Goal: Navigation & Orientation: Understand site structure

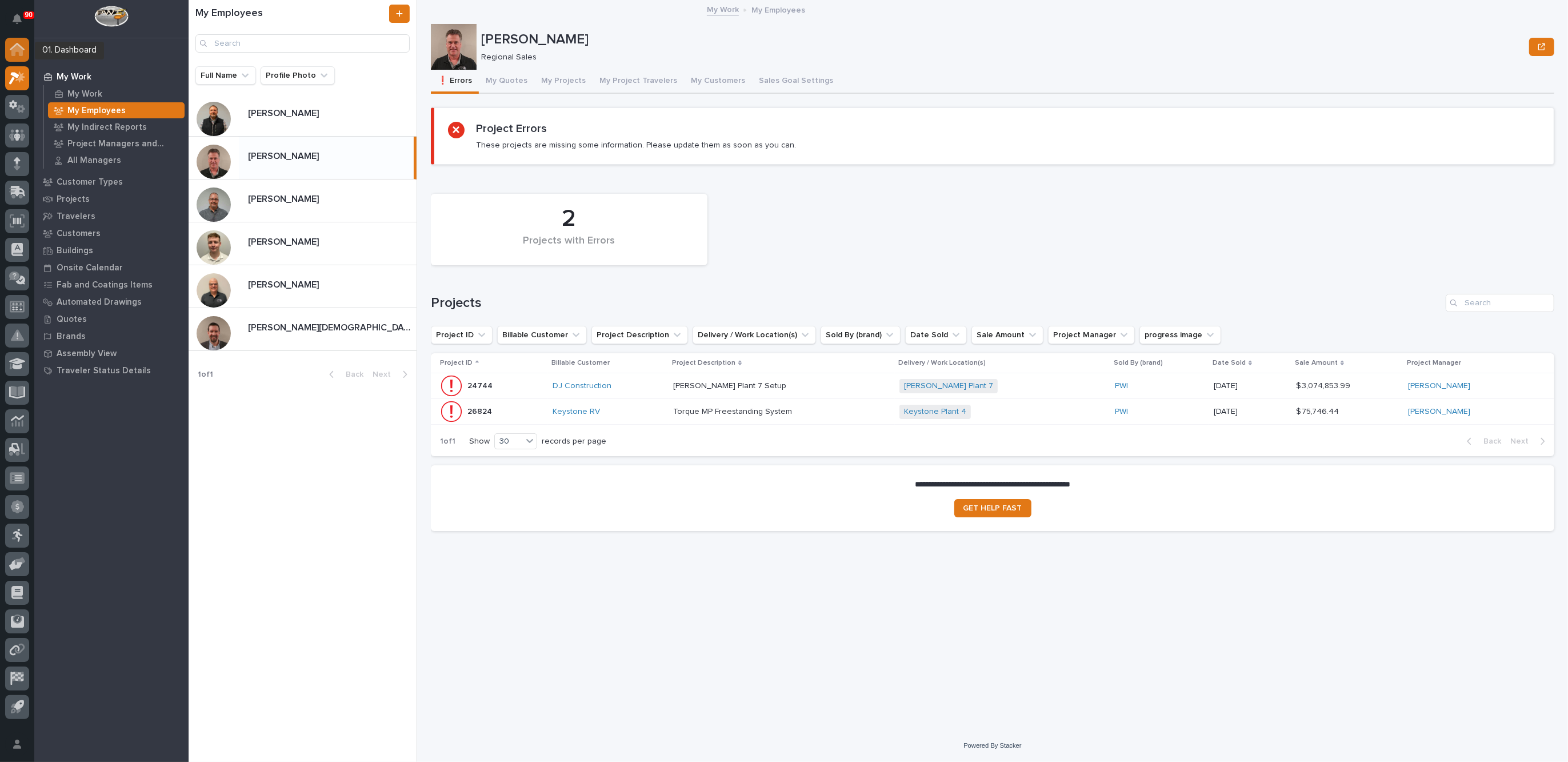
click at [17, 43] on icon at bounding box center [17, 47] width 15 height 7
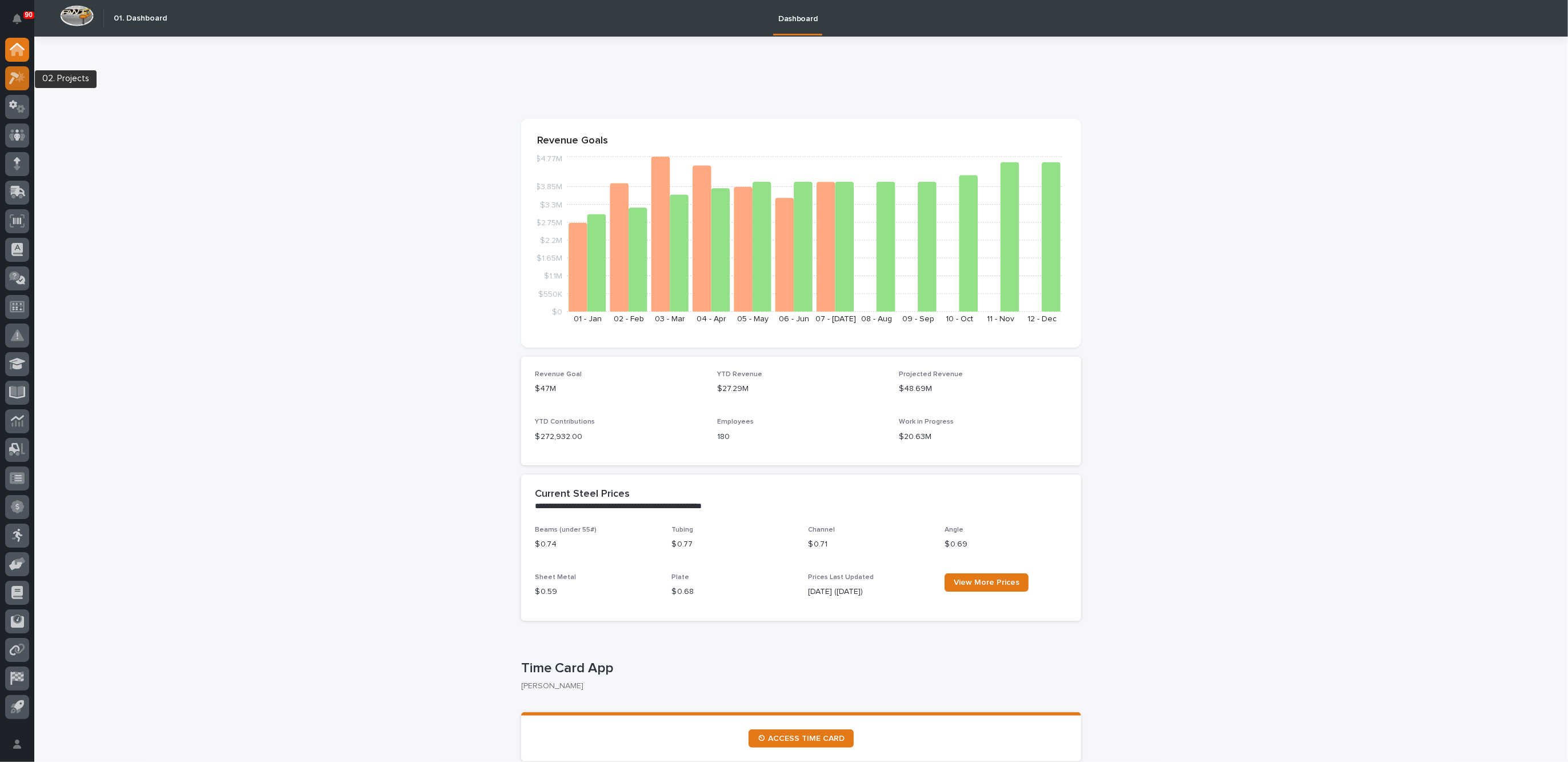
click at [17, 79] on icon at bounding box center [19, 76] width 10 height 11
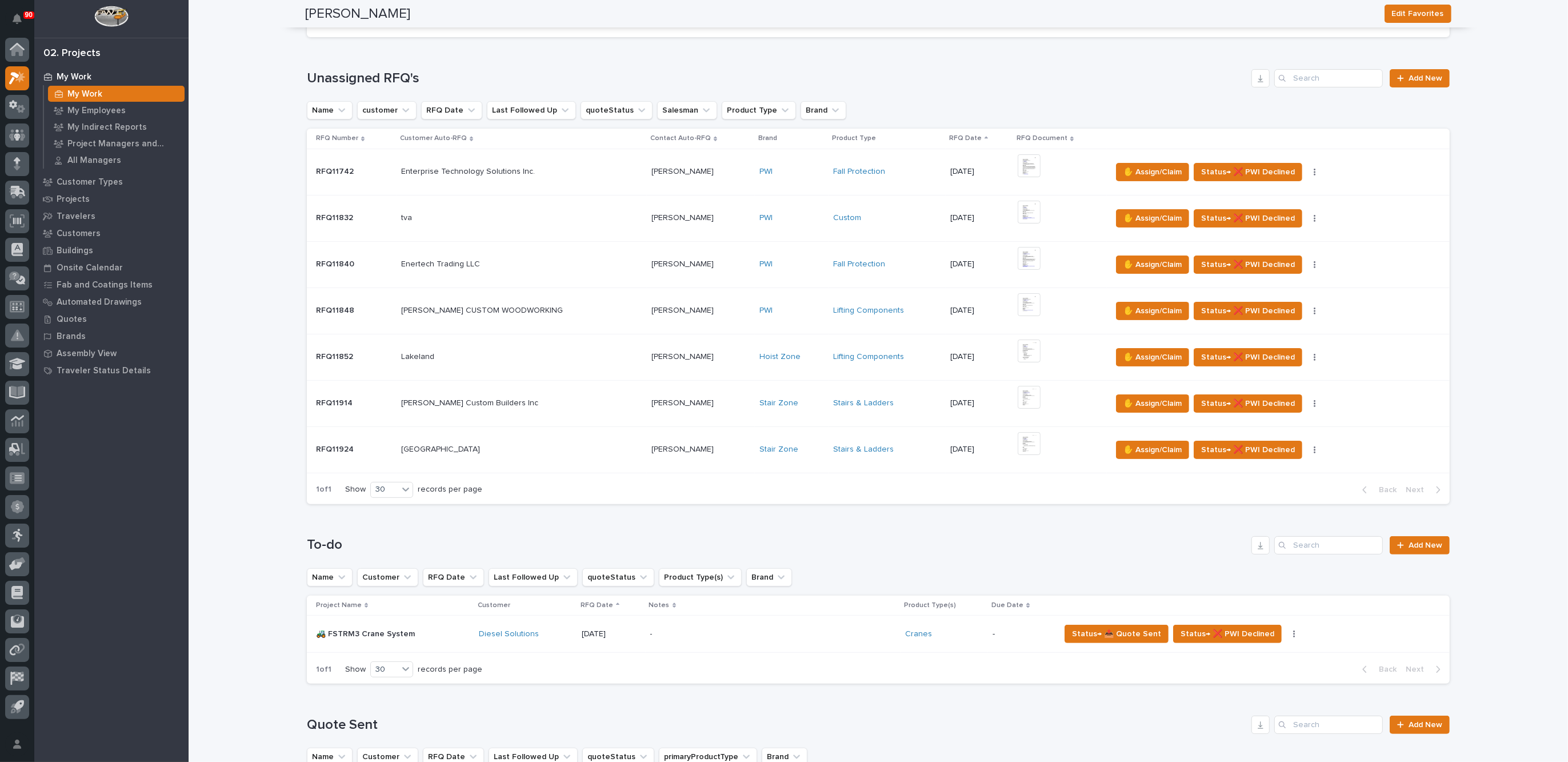
scroll to position [70, 0]
